Goal: Complete application form

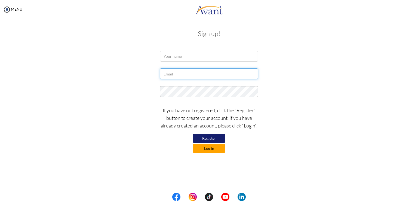
type input "[EMAIL_ADDRESS][DOMAIN_NAME]"
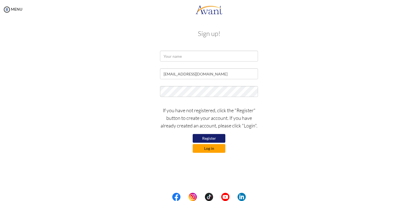
type input "[EMAIL_ADDRESS][DOMAIN_NAME]"
click at [206, 149] on button "Log in" at bounding box center [209, 148] width 33 height 9
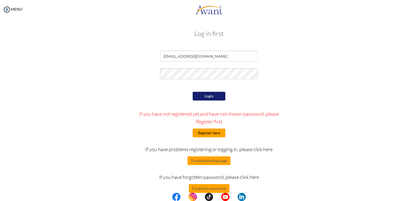
click at [201, 132] on button "Register here" at bounding box center [209, 132] width 33 height 9
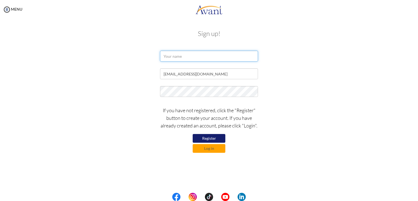
click at [171, 56] on input "text" at bounding box center [209, 56] width 98 height 11
type input "Sharon Claire"
click at [195, 136] on button "Register" at bounding box center [209, 138] width 33 height 9
click at [207, 137] on button "Register" at bounding box center [209, 138] width 33 height 9
click at [205, 151] on button "Log in" at bounding box center [209, 148] width 33 height 9
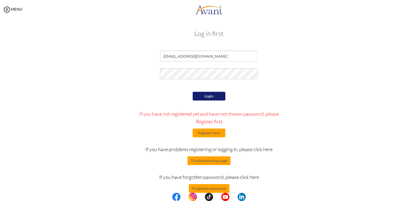
click at [201, 96] on button "Login" at bounding box center [209, 96] width 33 height 9
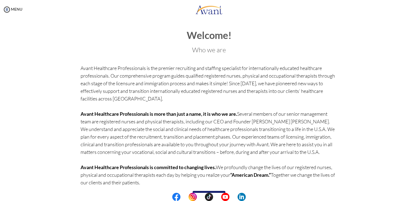
scroll to position [19, 0]
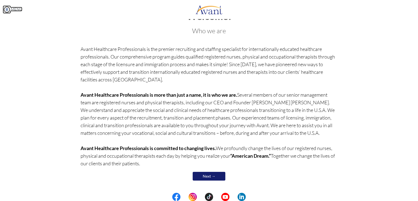
click at [7, 8] on img at bounding box center [7, 9] width 8 height 8
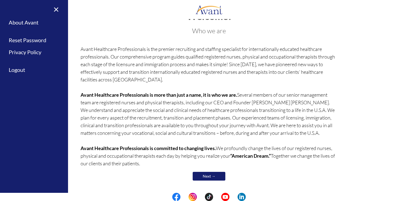
click at [80, 25] on div "Welcome! Who we are Avant Healthcare Professionals is the premier recruiting an…" at bounding box center [208, 99] width 257 height 176
click at [57, 9] on link "×" at bounding box center [53, 9] width 17 height 18
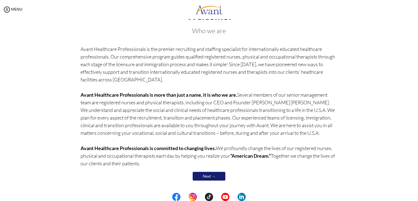
click at [210, 174] on link "Next →" at bounding box center [209, 176] width 33 height 9
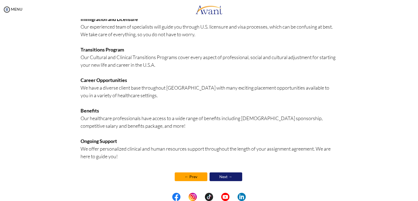
scroll to position [105, 0]
click at [226, 175] on link "Next →" at bounding box center [225, 176] width 33 height 9
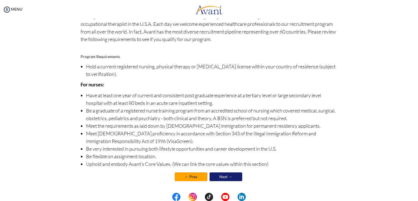
scroll to position [36, 0]
click at [222, 175] on link "Next →" at bounding box center [225, 176] width 33 height 9
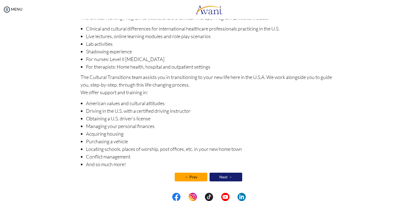
scroll to position [58, 0]
click at [224, 175] on link "Next →" at bounding box center [225, 176] width 33 height 9
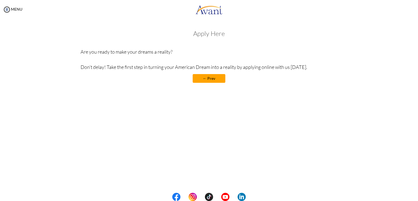
click at [204, 34] on h3 "Apply Here" at bounding box center [208, 33] width 257 height 7
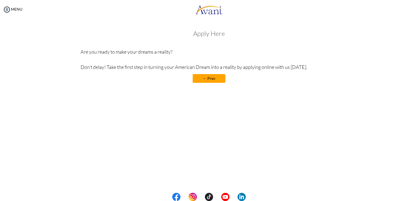
click at [201, 77] on link "← Prev" at bounding box center [209, 78] width 33 height 9
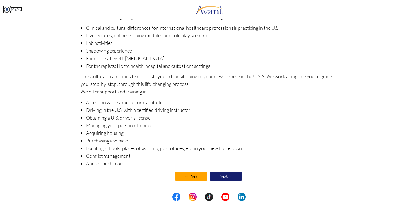
click at [7, 8] on img at bounding box center [7, 9] width 8 height 8
